Goal: Task Accomplishment & Management: Complete application form

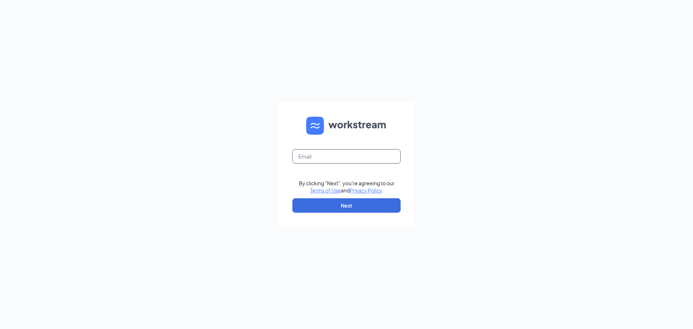
click at [327, 157] on input "text" at bounding box center [346, 156] width 108 height 14
type input "[EMAIL_ADDRESS][DOMAIN_NAME]"
click at [345, 205] on button "Next" at bounding box center [346, 205] width 108 height 14
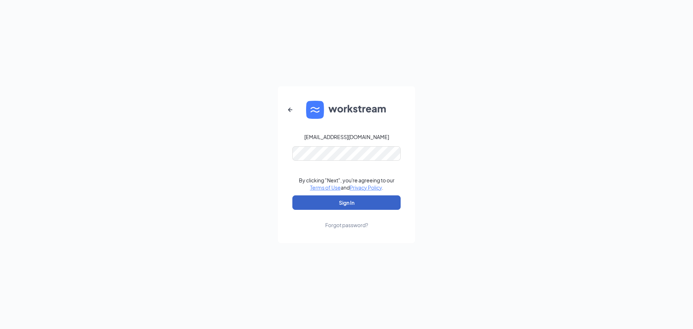
click at [355, 200] on button "Sign In" at bounding box center [346, 202] width 108 height 14
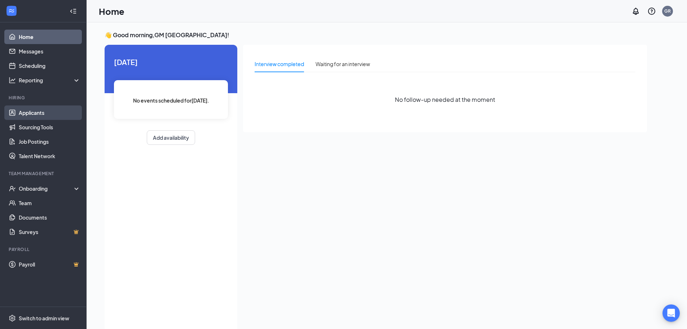
click at [48, 108] on link "Applicants" at bounding box center [50, 112] width 62 height 14
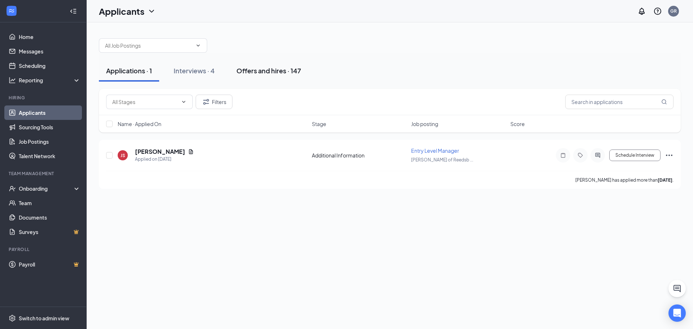
click at [251, 73] on div "Offers and hires · 147" at bounding box center [268, 70] width 65 height 9
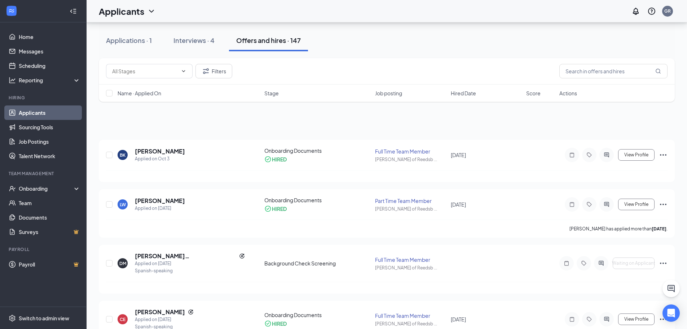
scroll to position [144, 0]
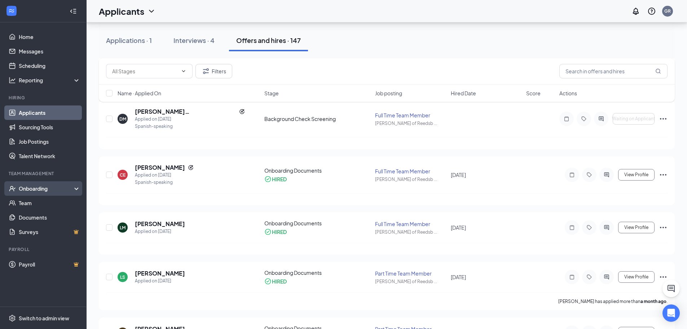
click at [32, 185] on div "Onboarding" at bounding box center [47, 188] width 56 height 7
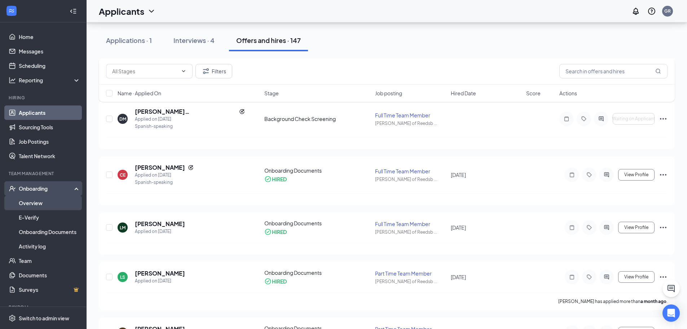
click at [38, 202] on link "Overview" at bounding box center [50, 203] width 62 height 14
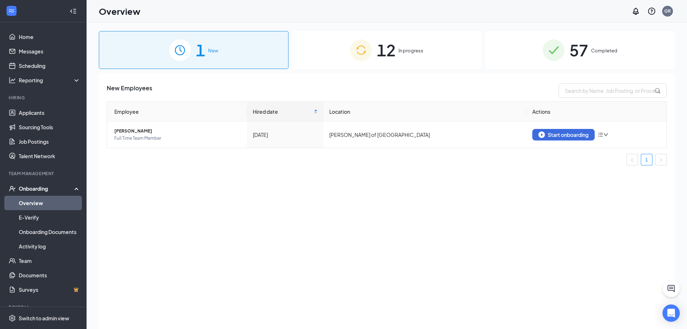
click at [407, 47] on span "In progress" at bounding box center [411, 50] width 25 height 7
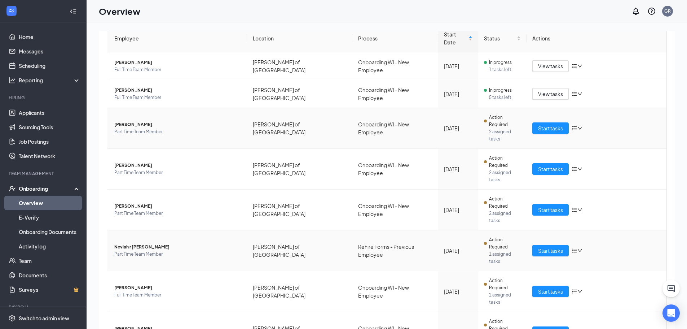
scroll to position [81, 0]
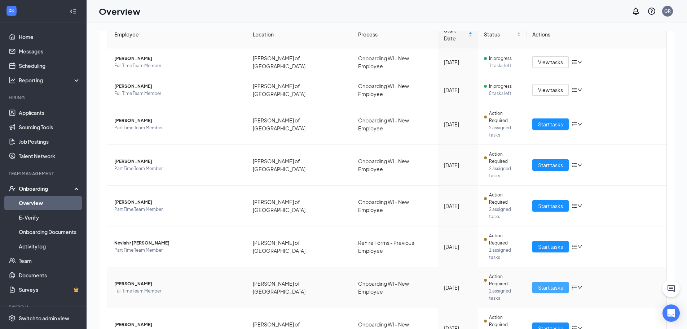
click at [540, 283] on span "Start tasks" at bounding box center [550, 287] width 25 height 8
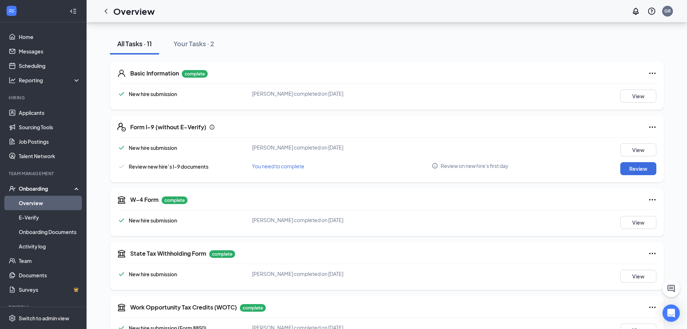
scroll to position [108, 0]
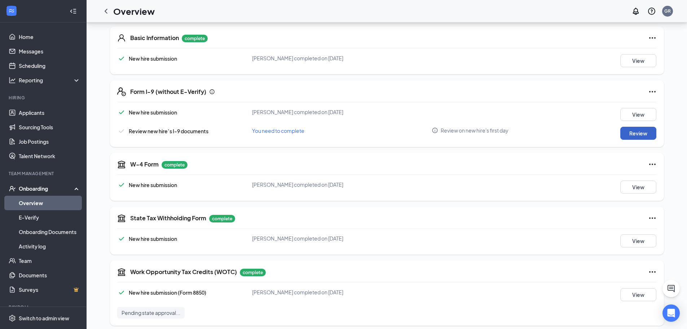
click at [625, 137] on button "Review" at bounding box center [639, 133] width 36 height 13
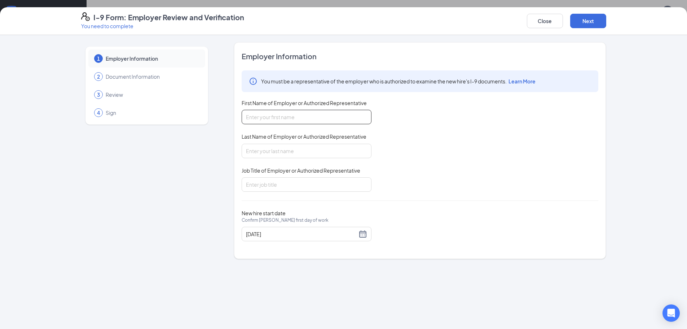
click at [304, 117] on input "First Name of Employer or Authorized Representative" at bounding box center [307, 117] width 130 height 14
type input "Maria"
click at [292, 145] on input "Last Name of Employer or Authorized Representative" at bounding box center [307, 151] width 130 height 14
type input "M"
type input "Ruiz Martinez"
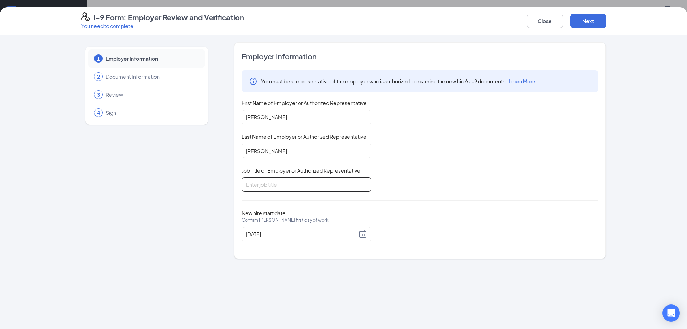
click at [283, 180] on input "Job Title of Employer or Authorized Representative" at bounding box center [307, 184] width 130 height 14
type input "General Manager"
click at [595, 18] on button "Next" at bounding box center [588, 21] width 36 height 14
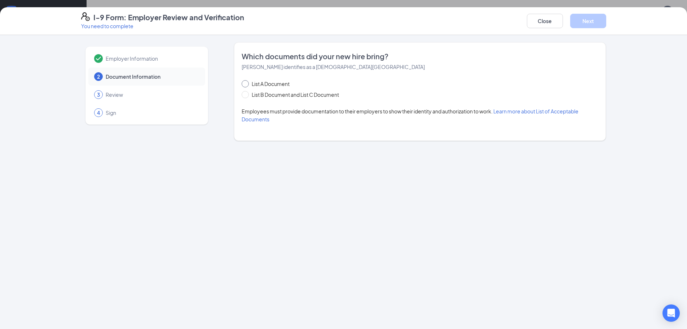
click at [252, 85] on span "List A Document" at bounding box center [271, 84] width 44 height 8
click at [247, 85] on input "List A Document" at bounding box center [244, 82] width 5 height 5
radio input "true"
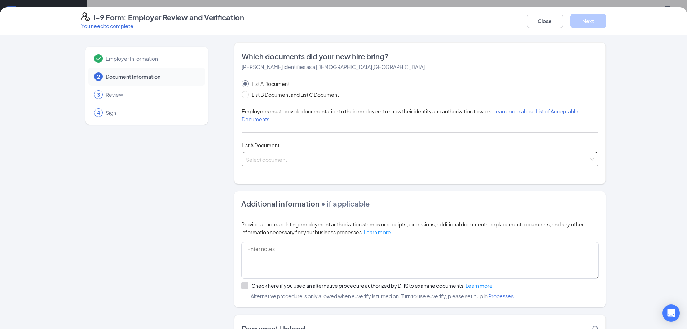
click at [256, 159] on input "search" at bounding box center [417, 157] width 343 height 11
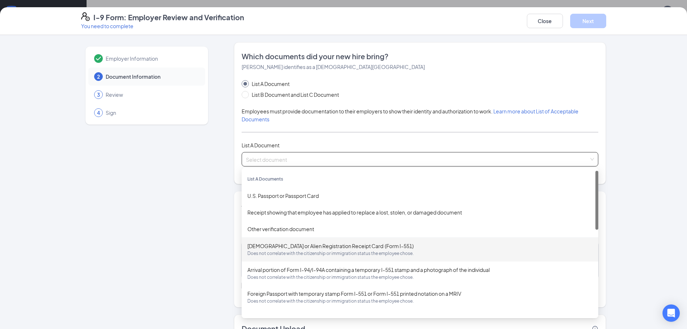
scroll to position [0, 0]
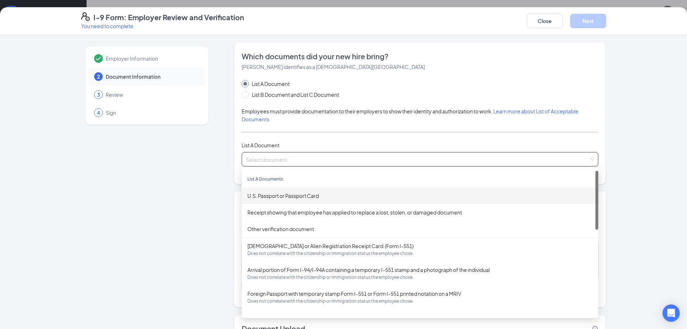
click at [294, 159] on input "search" at bounding box center [417, 157] width 343 height 11
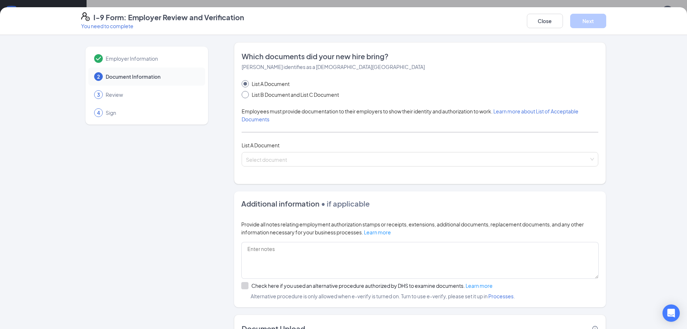
click at [249, 96] on span "List B Document and List C Document" at bounding box center [295, 95] width 93 height 8
click at [247, 96] on input "List B Document and List C Document" at bounding box center [244, 93] width 5 height 5
radio input "true"
radio input "false"
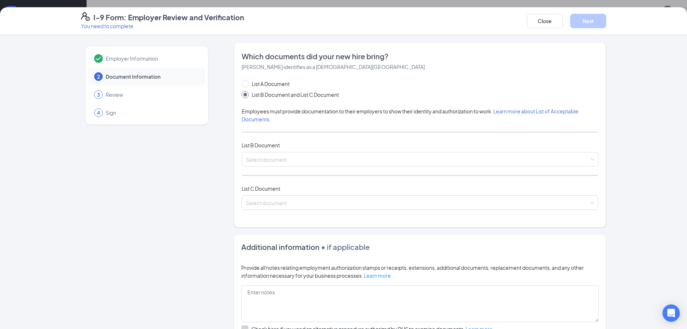
click at [283, 187] on div "List C Document" at bounding box center [420, 188] width 357 height 8
click at [283, 165] on span at bounding box center [417, 159] width 343 height 14
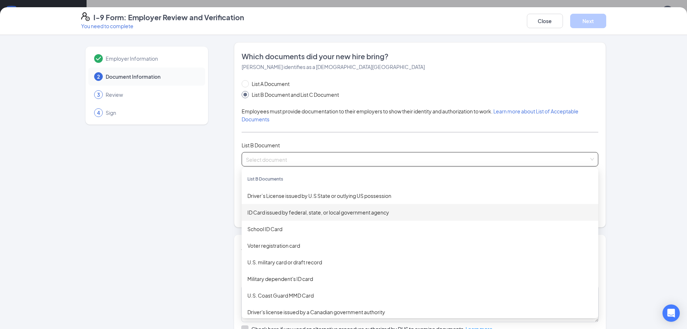
click at [294, 209] on div "ID Card issued by federal, state, or local government agency" at bounding box center [419, 212] width 345 height 8
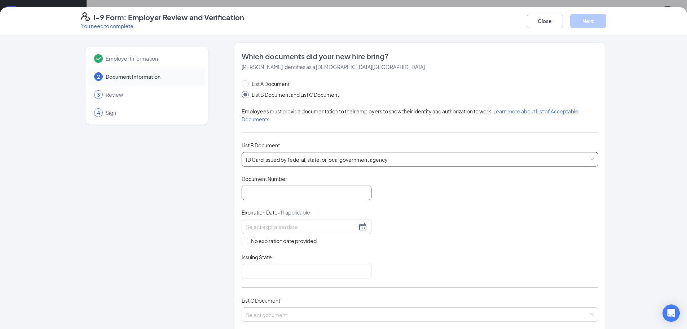
click at [289, 188] on input "Document Number" at bounding box center [307, 192] width 130 height 14
type input "541876128"
click at [272, 231] on div at bounding box center [307, 226] width 130 height 14
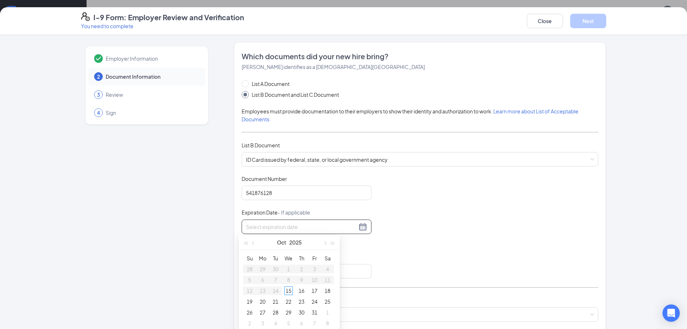
click at [371, 208] on div "Document Title ID Card issued by federal, state, or local government agency Doc…" at bounding box center [420, 226] width 357 height 103
click at [361, 223] on div at bounding box center [306, 226] width 121 height 9
click at [345, 213] on div "Expiration Date - If applicable" at bounding box center [307, 214] width 130 height 10
click at [298, 222] on div at bounding box center [307, 226] width 130 height 14
click at [324, 243] on span "button" at bounding box center [325, 243] width 4 height 4
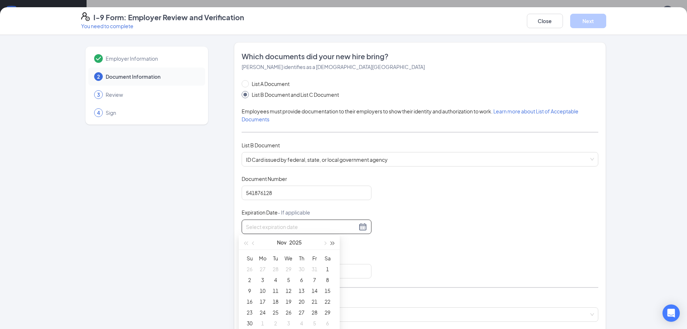
click at [331, 242] on span "button" at bounding box center [333, 243] width 4 height 4
type input "11/04/2026"
click at [290, 269] on div "4" at bounding box center [288, 268] width 9 height 9
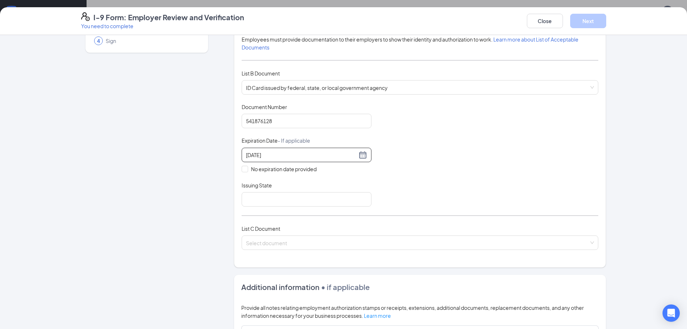
scroll to position [72, 0]
click at [310, 203] on input "Issuing State" at bounding box center [307, 199] width 130 height 14
click at [359, 194] on input "New York" at bounding box center [307, 199] width 130 height 14
type input "New York"
click at [375, 183] on div "Document Title ID Card issued by federal, state, or local government agency Doc…" at bounding box center [420, 154] width 357 height 103
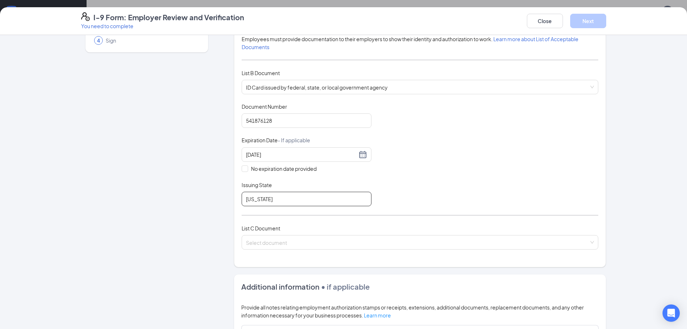
click at [316, 202] on input "New York" at bounding box center [307, 199] width 130 height 14
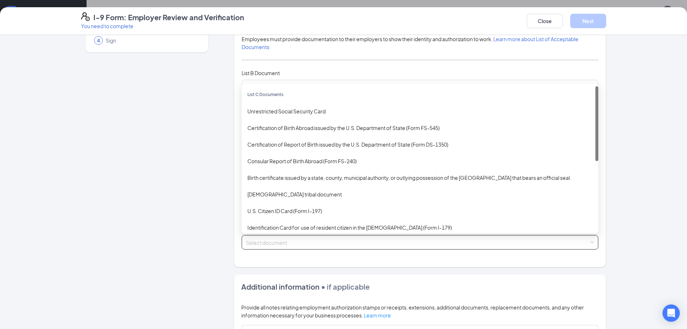
click at [292, 237] on input "search" at bounding box center [417, 240] width 343 height 11
click at [318, 114] on div "Unrestricted Social Security Card" at bounding box center [419, 111] width 345 height 8
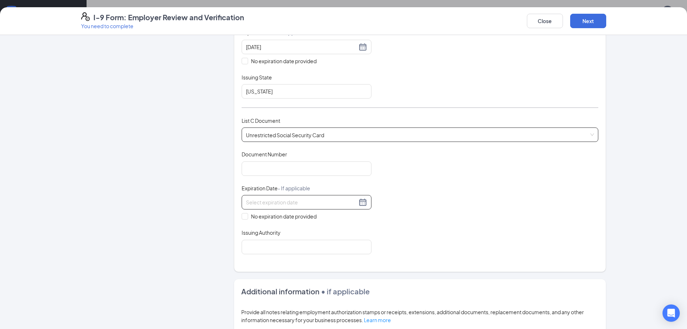
scroll to position [180, 0]
click at [297, 160] on div "Document Number" at bounding box center [307, 162] width 130 height 25
type input "230331513"
click at [244, 215] on span at bounding box center [245, 215] width 6 height 6
click at [244, 215] on input "No expiration date provided" at bounding box center [244, 214] width 5 height 5
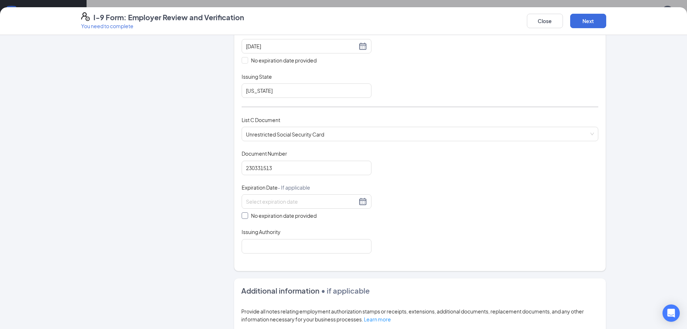
checkbox input "true"
click at [255, 252] on input "Issuing Authority" at bounding box center [307, 247] width 130 height 14
type input "Social Security Administration"
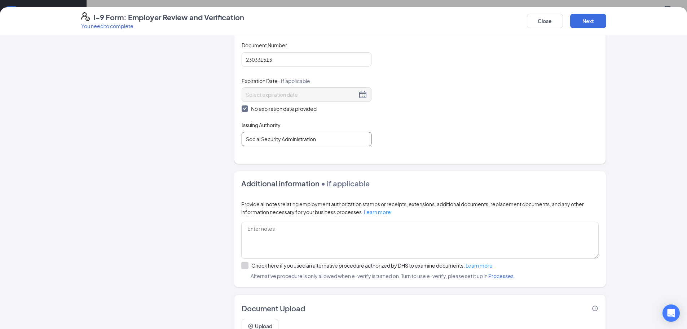
scroll to position [323, 0]
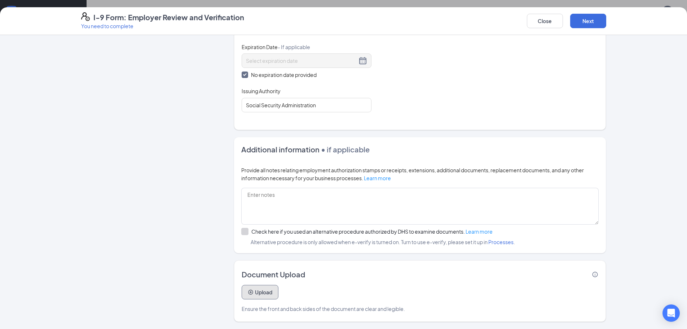
click at [267, 285] on button "Upload" at bounding box center [260, 292] width 37 height 14
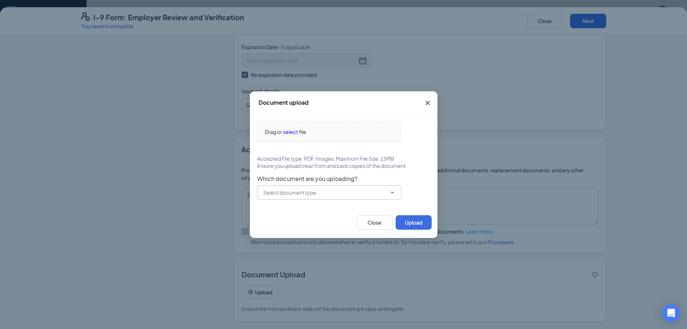
click at [373, 197] on span at bounding box center [329, 192] width 144 height 14
click at [378, 194] on input "text" at bounding box center [324, 192] width 123 height 8
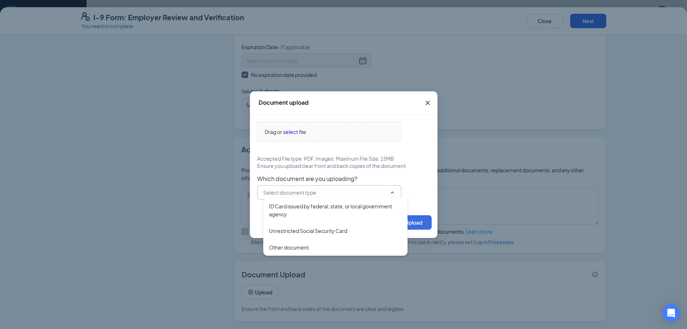
click at [381, 188] on input "text" at bounding box center [324, 192] width 123 height 8
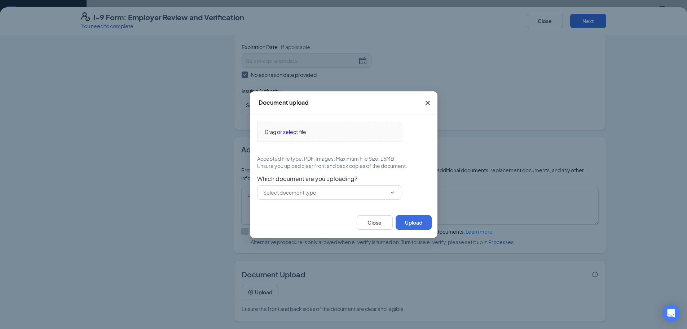
click at [426, 103] on icon "Cross" at bounding box center [428, 102] width 9 height 9
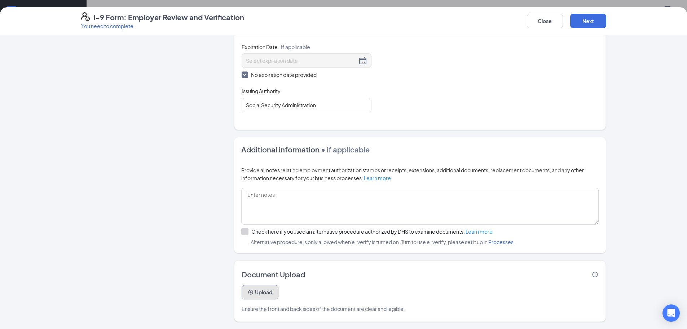
scroll to position [144, 0]
click at [265, 293] on button "Upload" at bounding box center [260, 292] width 37 height 14
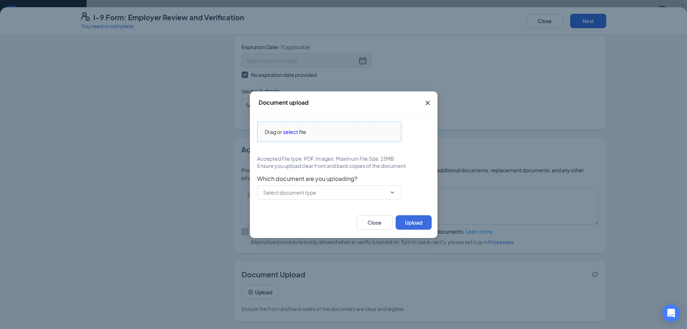
click at [292, 134] on span "select" at bounding box center [290, 132] width 15 height 8
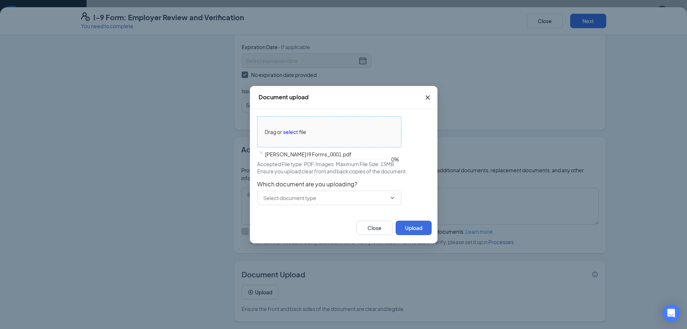
scroll to position [108, 0]
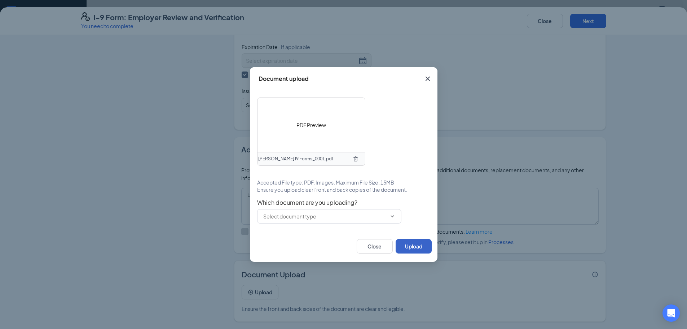
click at [420, 248] on button "Upload" at bounding box center [414, 246] width 36 height 14
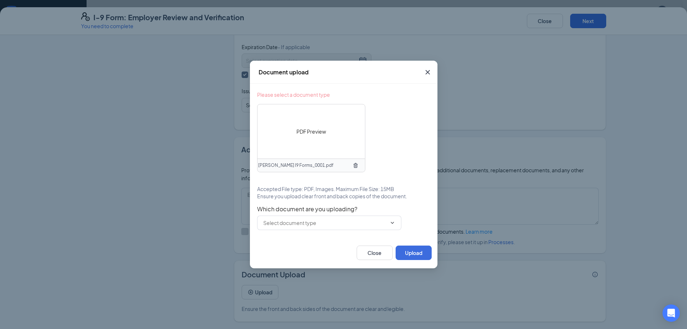
click at [318, 130] on span "PDF Preview" at bounding box center [312, 131] width 30 height 8
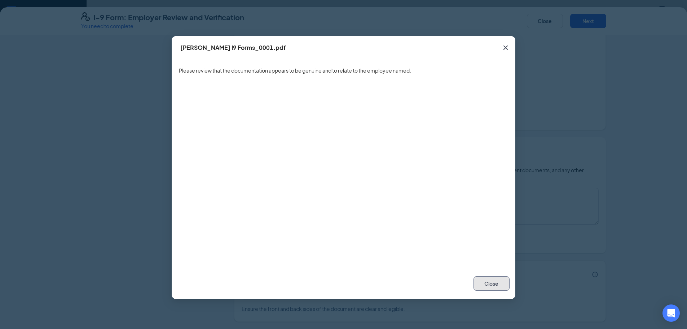
click at [484, 279] on button "Close" at bounding box center [492, 283] width 36 height 14
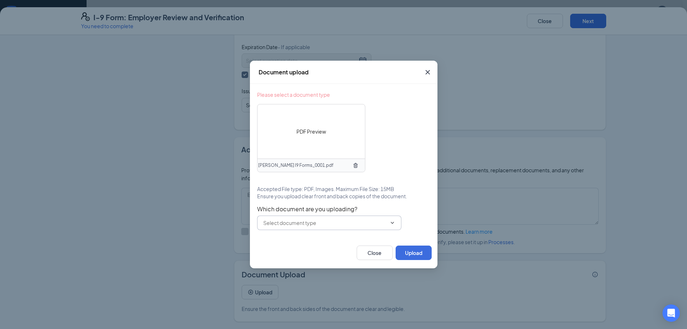
click at [373, 228] on span "ID Card issued by federal, state, or local government agency Unrestricted Socia…" at bounding box center [329, 222] width 144 height 14
click at [386, 216] on span "ID Card issued by federal, state, or local government agency Unrestricted Socia…" at bounding box center [329, 222] width 144 height 14
click at [394, 218] on span "ID Card issued by federal, state, or local government agency Unrestricted Socia…" at bounding box center [329, 222] width 144 height 14
click at [395, 222] on icon "ChevronDown" at bounding box center [393, 223] width 6 height 6
click at [390, 225] on icon "ChevronDown" at bounding box center [393, 223] width 6 height 6
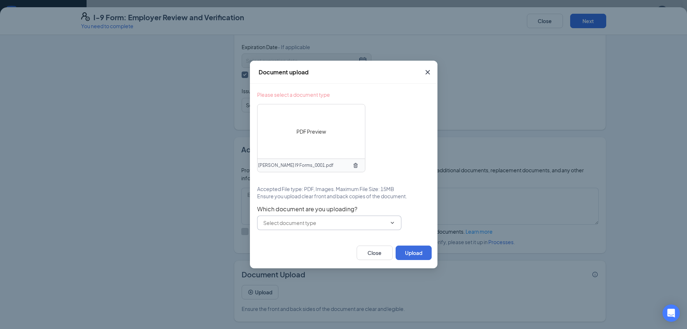
click at [385, 227] on span "ID Card issued by federal, state, or local government agency Unrestricted Socia…" at bounding box center [329, 222] width 144 height 14
click at [390, 223] on icon "ChevronDown" at bounding box center [393, 223] width 6 height 6
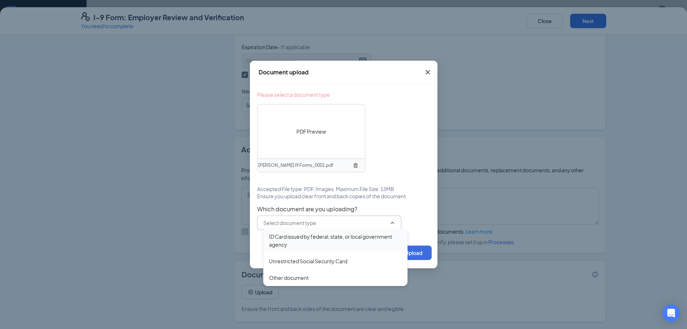
click at [366, 242] on div "ID Card issued by federal, state, or local government agency" at bounding box center [335, 240] width 133 height 16
type input "ID Card issued by federal, state, or local government agency"
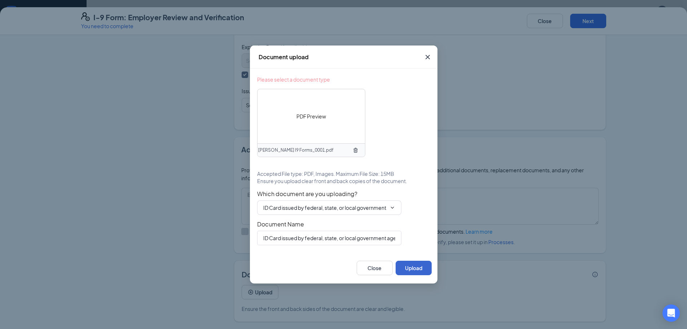
scroll to position [216, 0]
click at [418, 261] on button "Upload" at bounding box center [414, 267] width 36 height 14
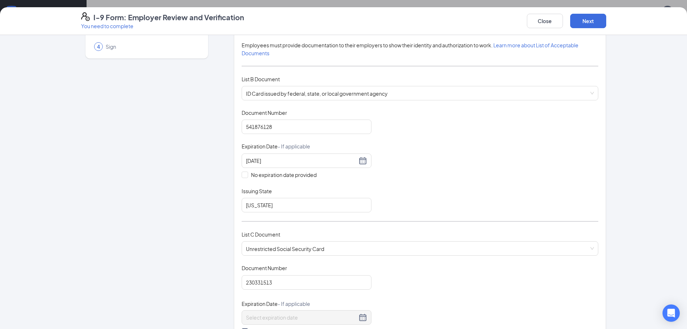
scroll to position [0, 0]
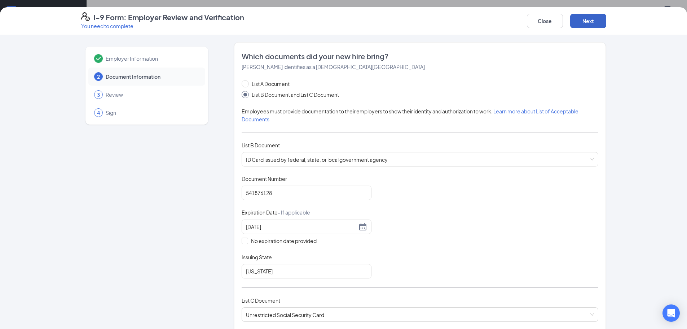
click at [598, 22] on button "Next" at bounding box center [588, 21] width 36 height 14
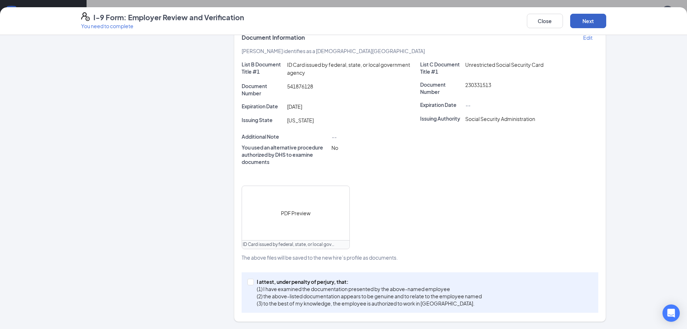
scroll to position [277, 0]
click at [248, 281] on input "I attest, under penalty of perjury, that: (1) I have examined the documentation…" at bounding box center [249, 281] width 5 height 5
checkbox input "true"
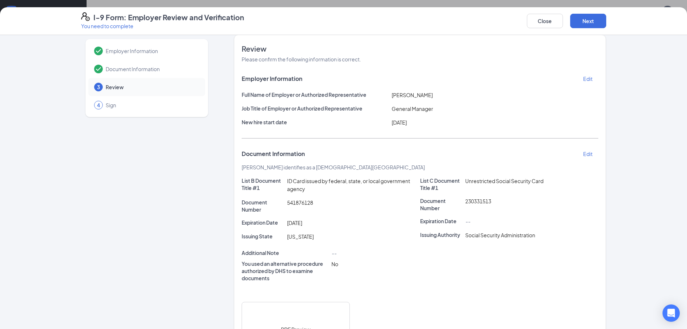
scroll to position [0, 0]
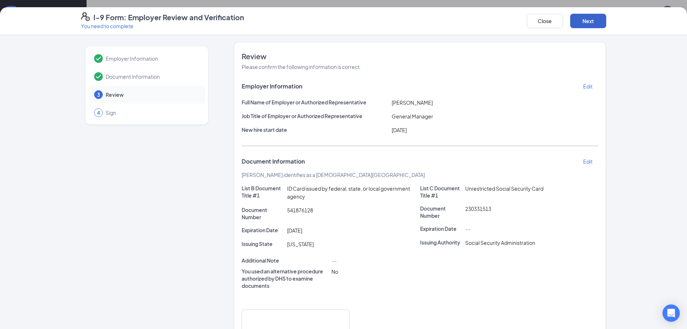
click at [595, 19] on button "Next" at bounding box center [588, 21] width 36 height 14
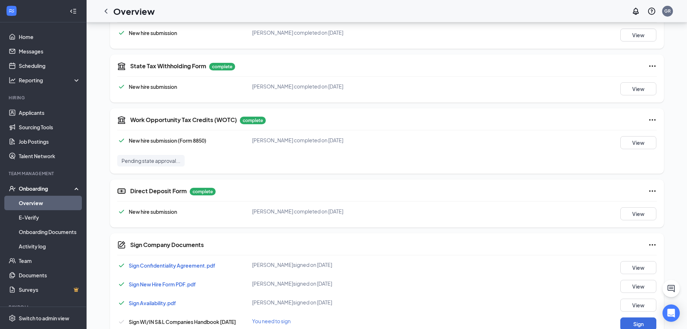
scroll to position [277, 0]
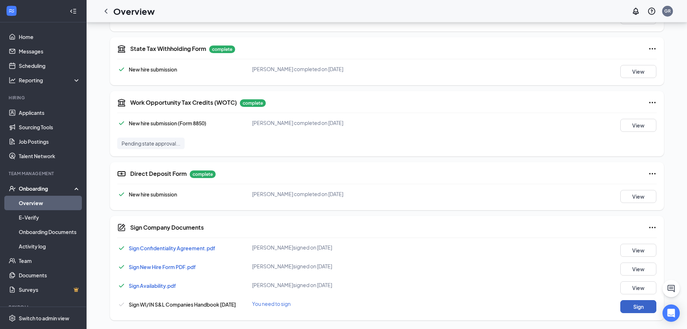
click at [647, 311] on button "Sign" at bounding box center [639, 306] width 36 height 13
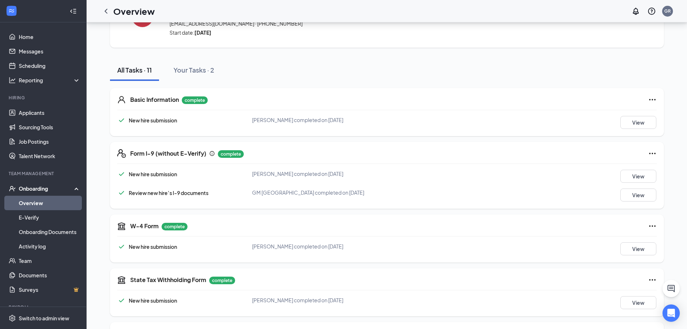
scroll to position [0, 0]
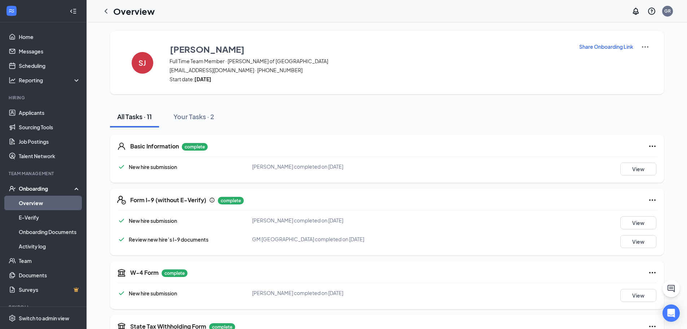
click at [37, 188] on div "Onboarding" at bounding box center [47, 188] width 56 height 7
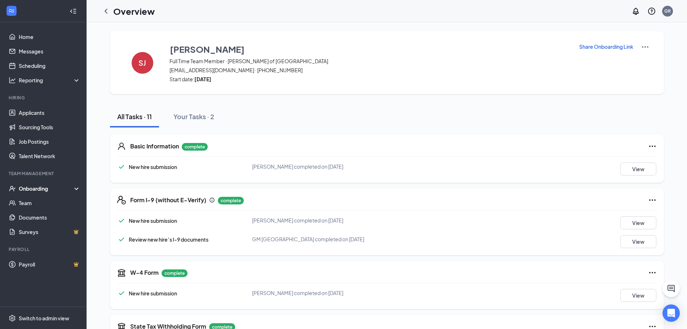
click at [47, 186] on div "Onboarding" at bounding box center [47, 188] width 56 height 7
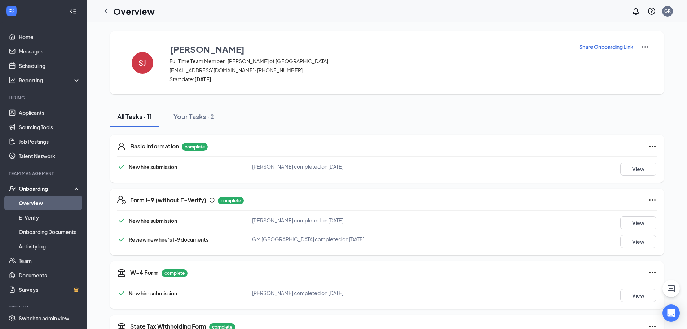
click at [35, 201] on link "Overview" at bounding box center [50, 203] width 62 height 14
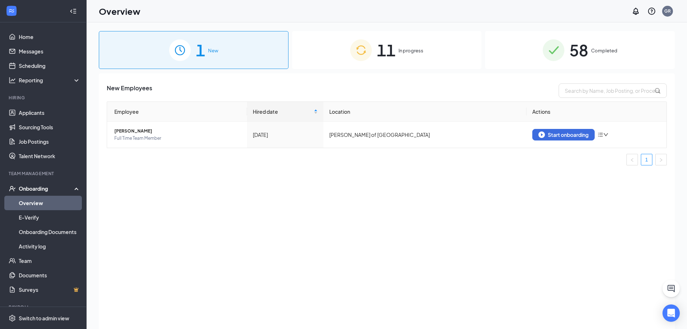
click at [402, 45] on div "11 In progress" at bounding box center [387, 50] width 190 height 38
